Goal: Go to known website: Access a specific website the user already knows

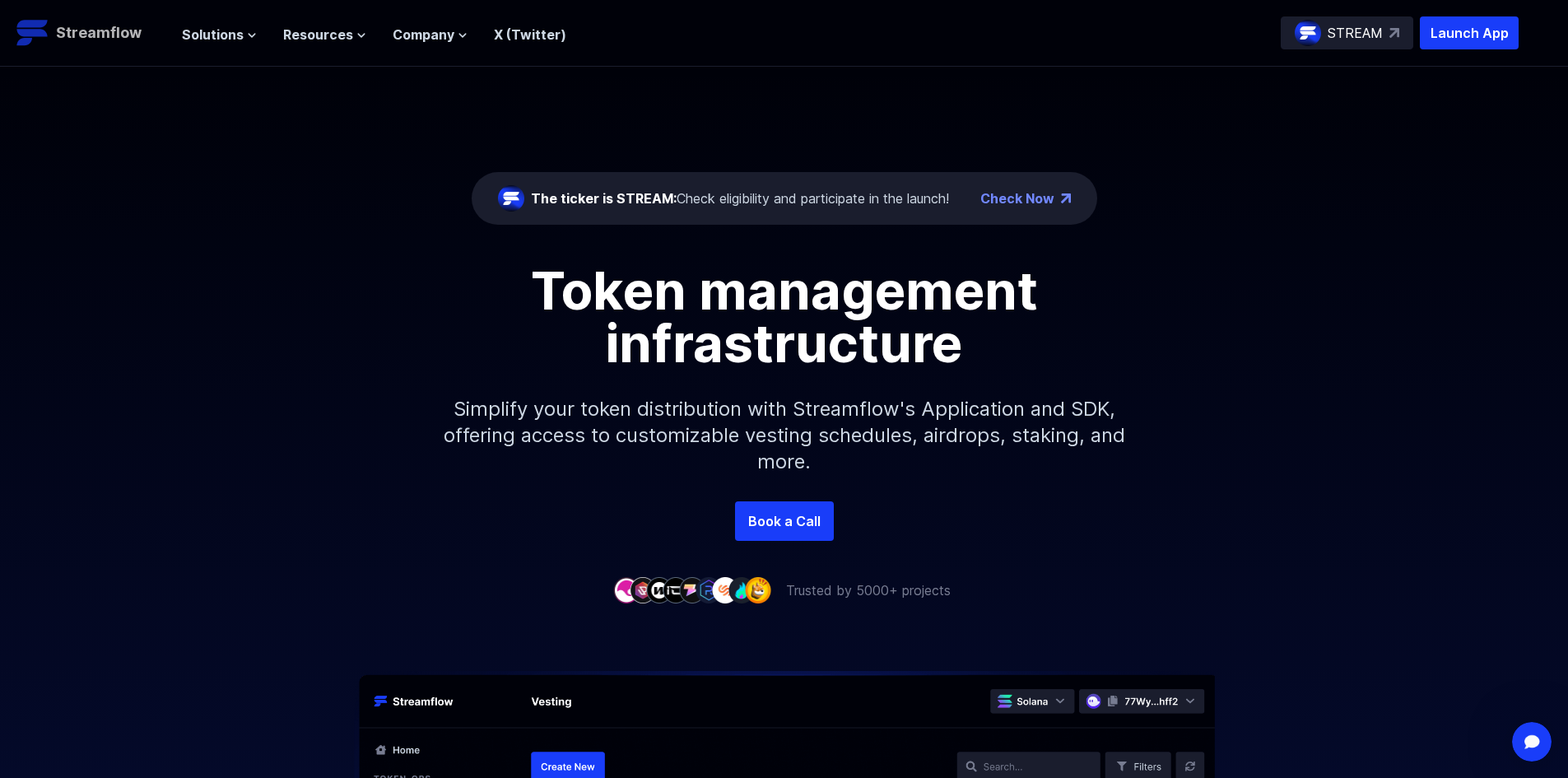
click at [84, 30] on p "Streamflow" at bounding box center [99, 33] width 86 height 23
click at [66, 37] on p "Streamflow" at bounding box center [99, 33] width 86 height 23
click at [1470, 33] on p "Launch App" at bounding box center [1469, 33] width 98 height 33
